Goal: Task Accomplishment & Management: Manage account settings

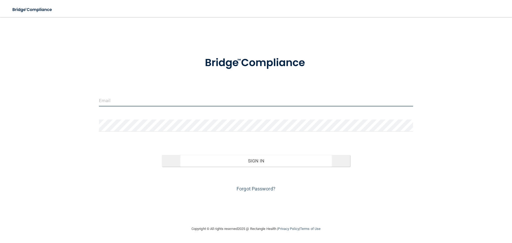
type input "[EMAIL_ADDRESS][DOMAIN_NAME]"
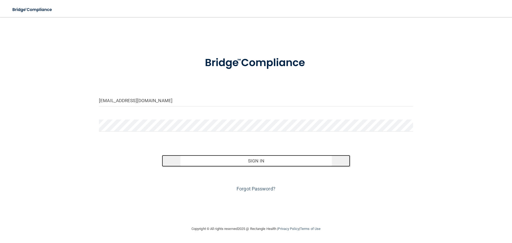
click at [263, 164] on button "Sign In" at bounding box center [256, 161] width 188 height 12
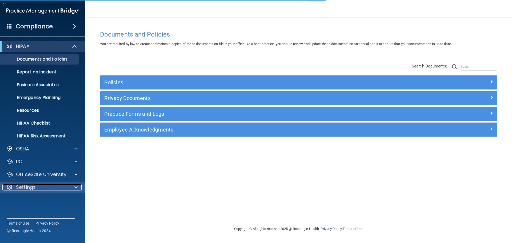
click at [32, 188] on p "Settings" at bounding box center [26, 187] width 20 height 6
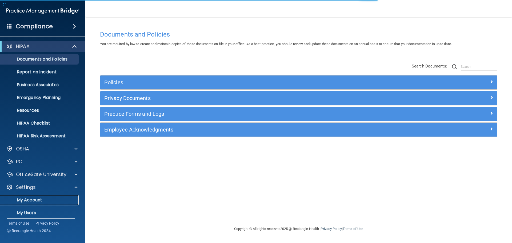
click at [38, 201] on p "My Account" at bounding box center [39, 199] width 73 height 5
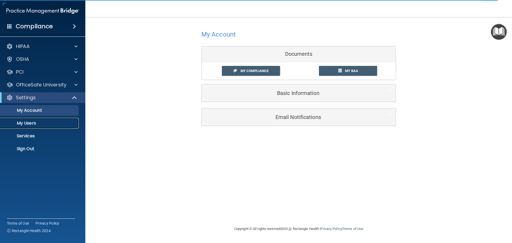
click at [30, 125] on p "My Users" at bounding box center [39, 122] width 73 height 5
select select "20"
